Goal: Check status: Check status

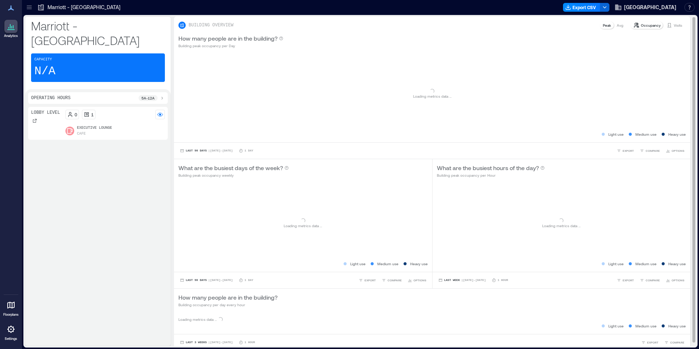
click at [674, 25] on p "Visits" at bounding box center [678, 25] width 8 height 6
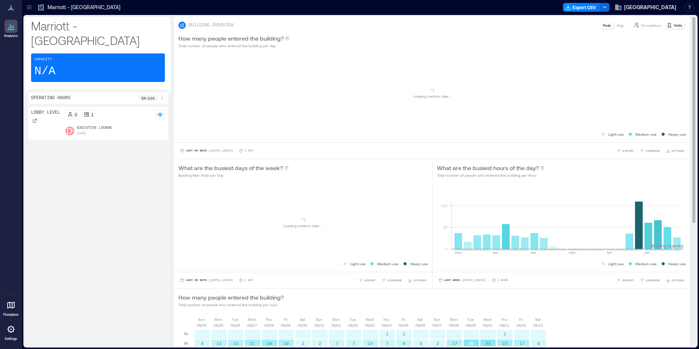
click at [674, 25] on p "Visits" at bounding box center [678, 25] width 8 height 6
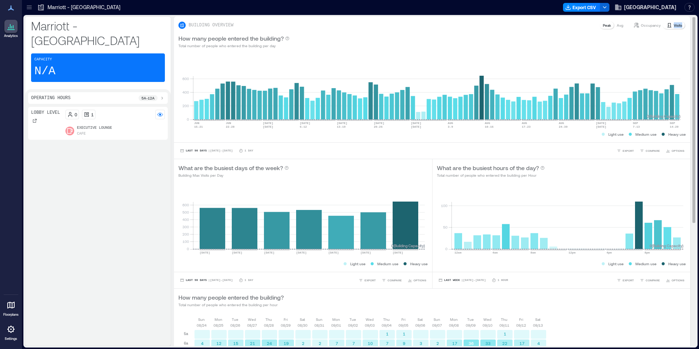
click at [667, 25] on div "Visits" at bounding box center [675, 25] width 22 height 7
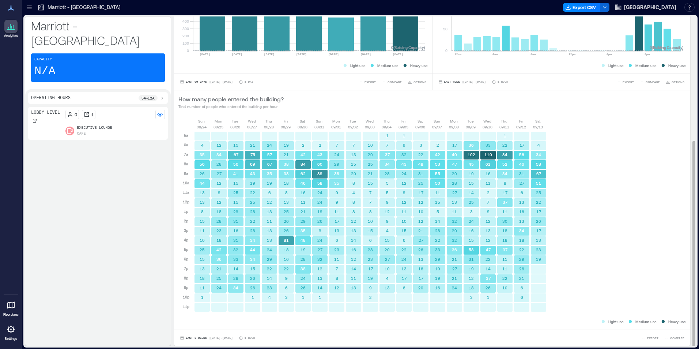
scroll to position [1, 0]
click at [208, 337] on span "| [DATE] - [DATE]" at bounding box center [220, 337] width 25 height 0
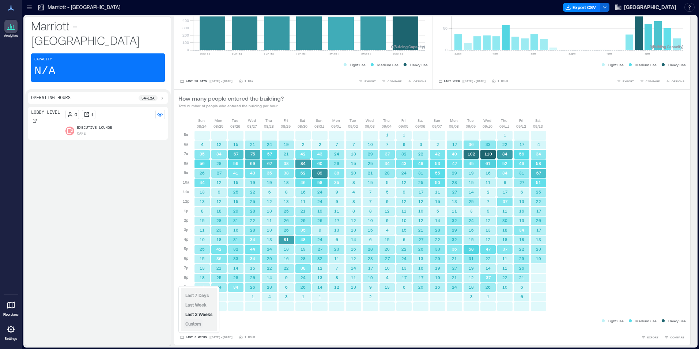
click at [200, 323] on span "Custom" at bounding box center [193, 323] width 16 height 5
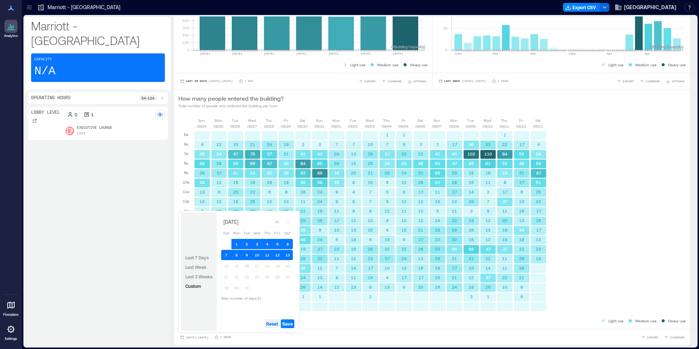
click at [271, 325] on span "Reset" at bounding box center [272, 324] width 12 height 6
click at [246, 265] on button "16" at bounding box center [247, 266] width 10 height 10
click at [238, 267] on button "15" at bounding box center [237, 266] width 10 height 10
click at [227, 267] on button "14" at bounding box center [226, 266] width 10 height 10
click at [286, 322] on span "Save" at bounding box center [287, 324] width 11 height 6
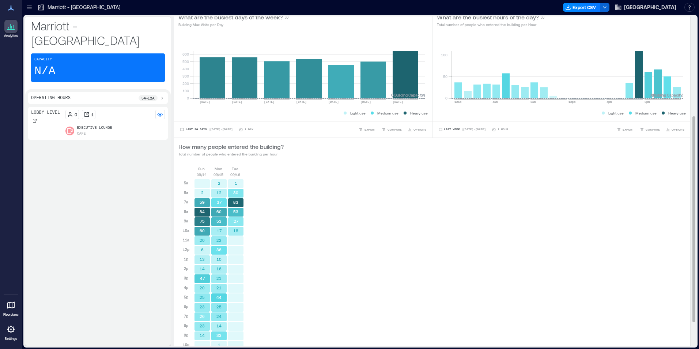
scroll to position [198, 0]
